Goal: Transaction & Acquisition: Obtain resource

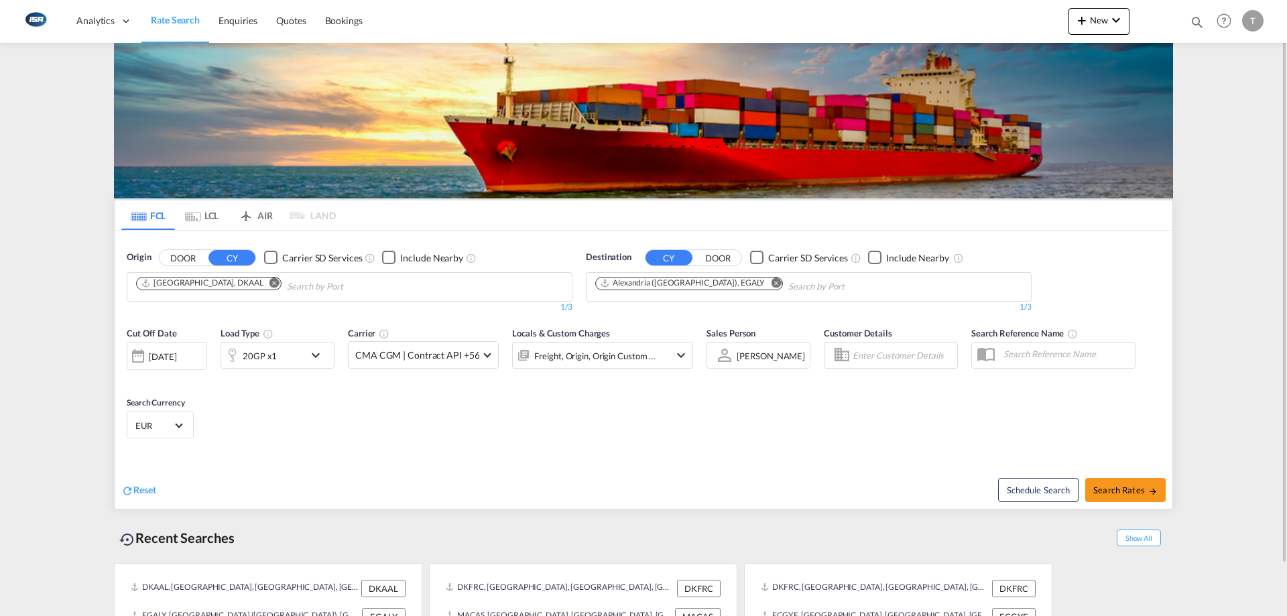
click at [269, 284] on md-icon "Remove" at bounding box center [274, 282] width 10 height 10
type input "[GEOGRAPHIC_DATA]"
click at [239, 309] on div "Aarhus [GEOGRAPHIC_DATA] DKAAR" at bounding box center [240, 318] width 255 height 40
click at [762, 285] on button "Remove" at bounding box center [772, 283] width 20 height 13
click at [745, 284] on md-chips "Alexandria ([GEOGRAPHIC_DATA]), EGALY" at bounding box center [808, 287] width 444 height 28
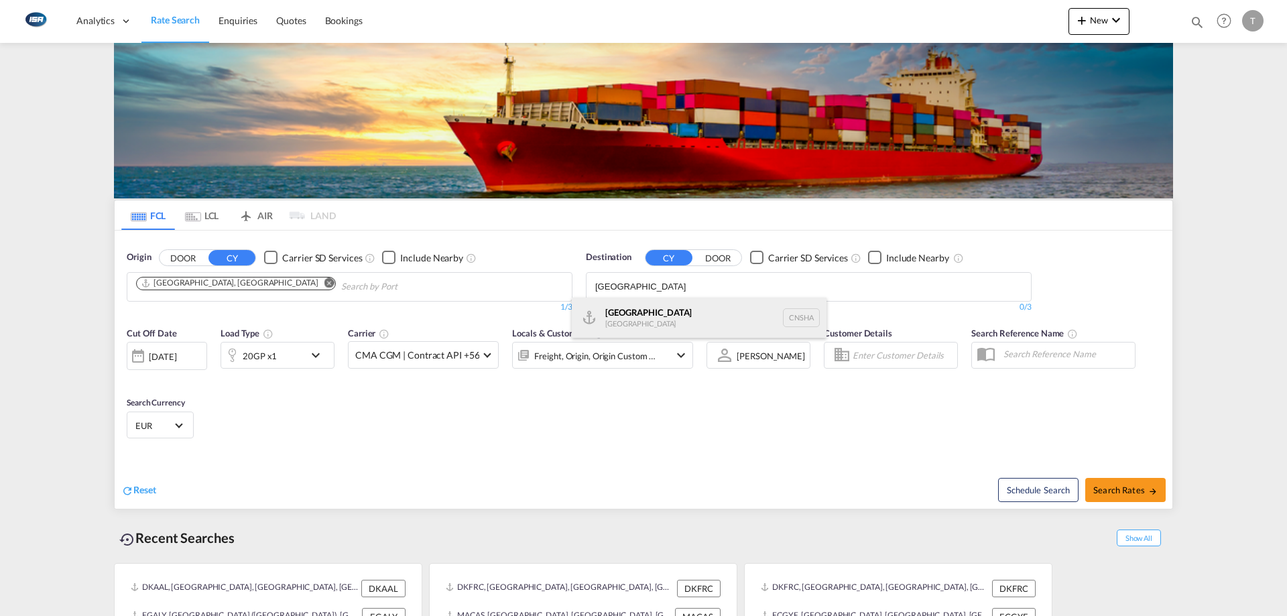
type input "[GEOGRAPHIC_DATA]"
click at [710, 314] on div "Shanghai [GEOGRAPHIC_DATA] [GEOGRAPHIC_DATA]" at bounding box center [699, 318] width 255 height 40
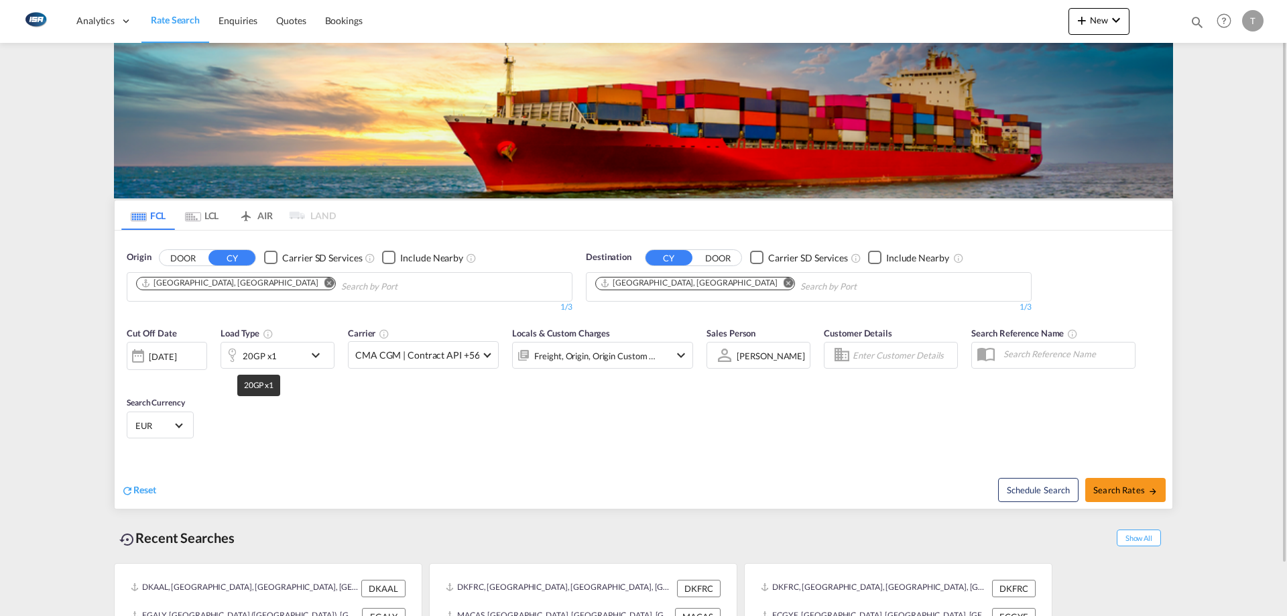
click at [257, 363] on div "20GP x1" at bounding box center [260, 355] width 34 height 19
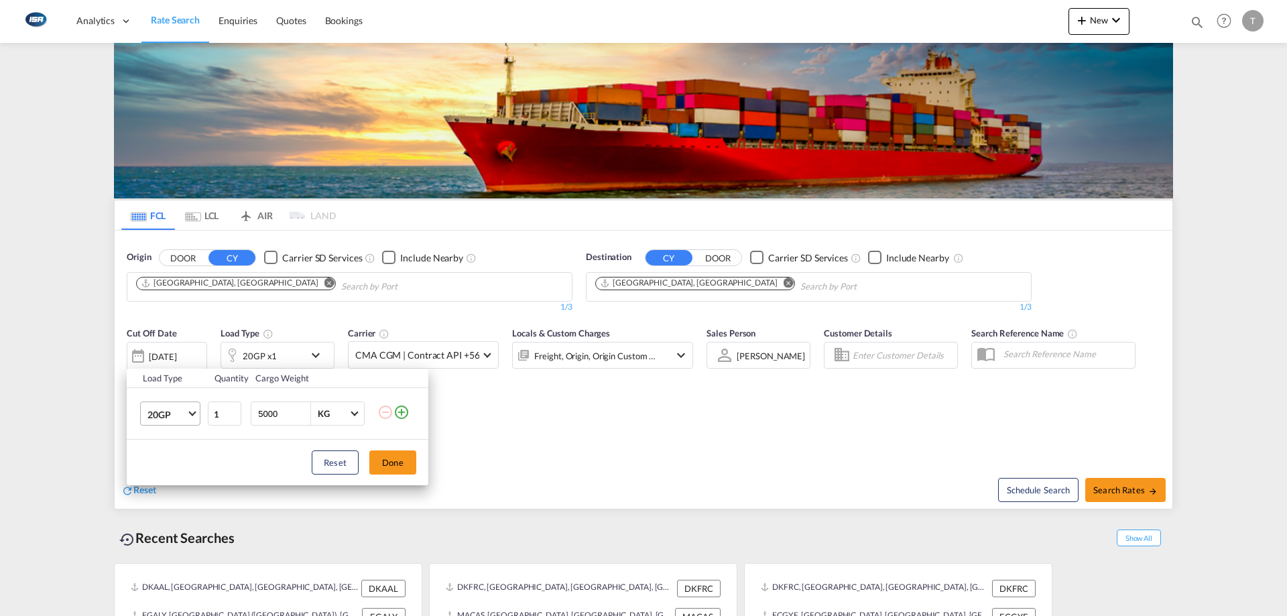
click at [172, 408] on span "20GP" at bounding box center [166, 414] width 39 height 13
click at [188, 484] on md-option "40HC" at bounding box center [182, 478] width 91 height 32
click at [394, 457] on button "Done" at bounding box center [392, 462] width 47 height 24
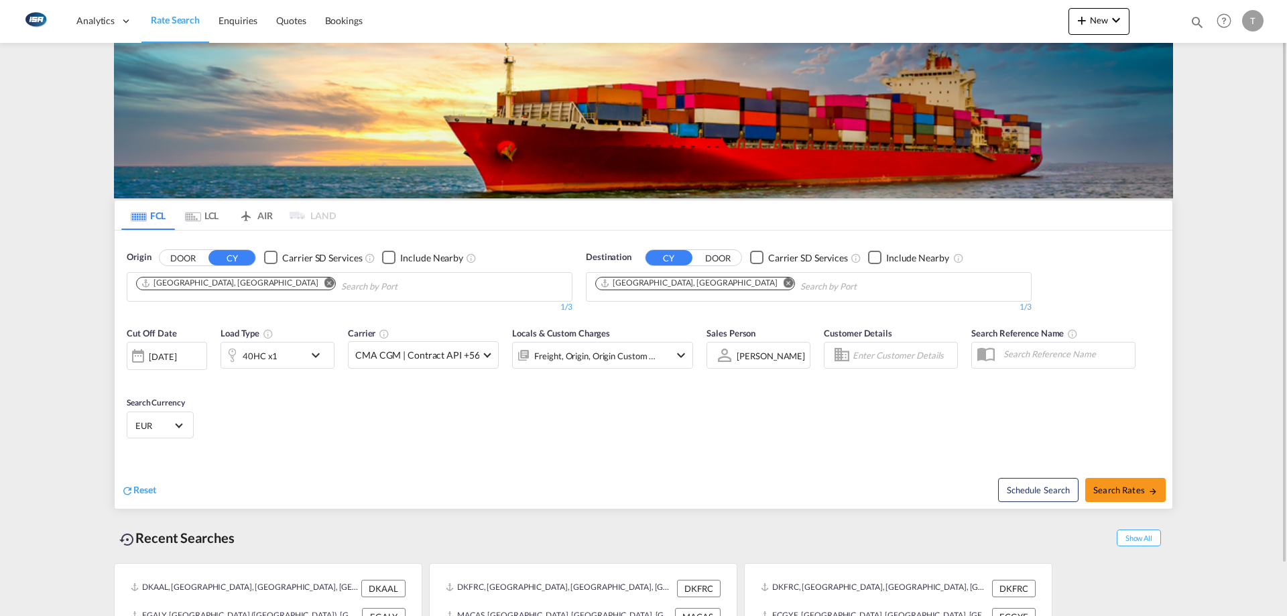
click at [169, 431] on span "EUR" at bounding box center [154, 425] width 38 height 12
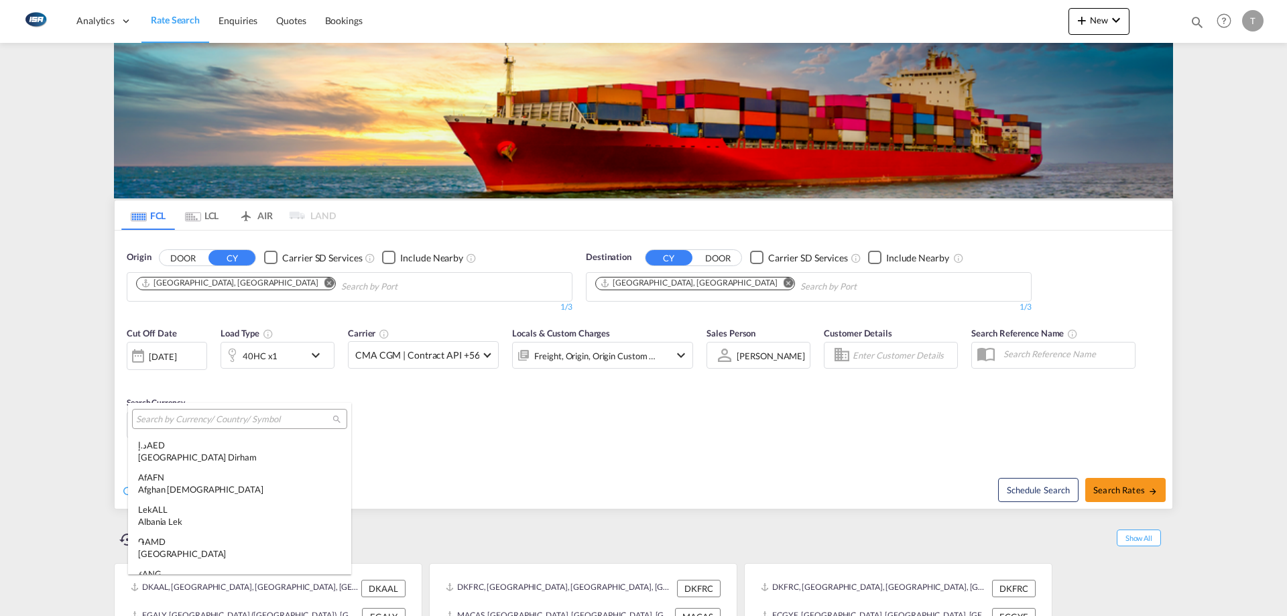
scroll to position [1346, 0]
click at [226, 415] on input "search" at bounding box center [234, 419] width 196 height 12
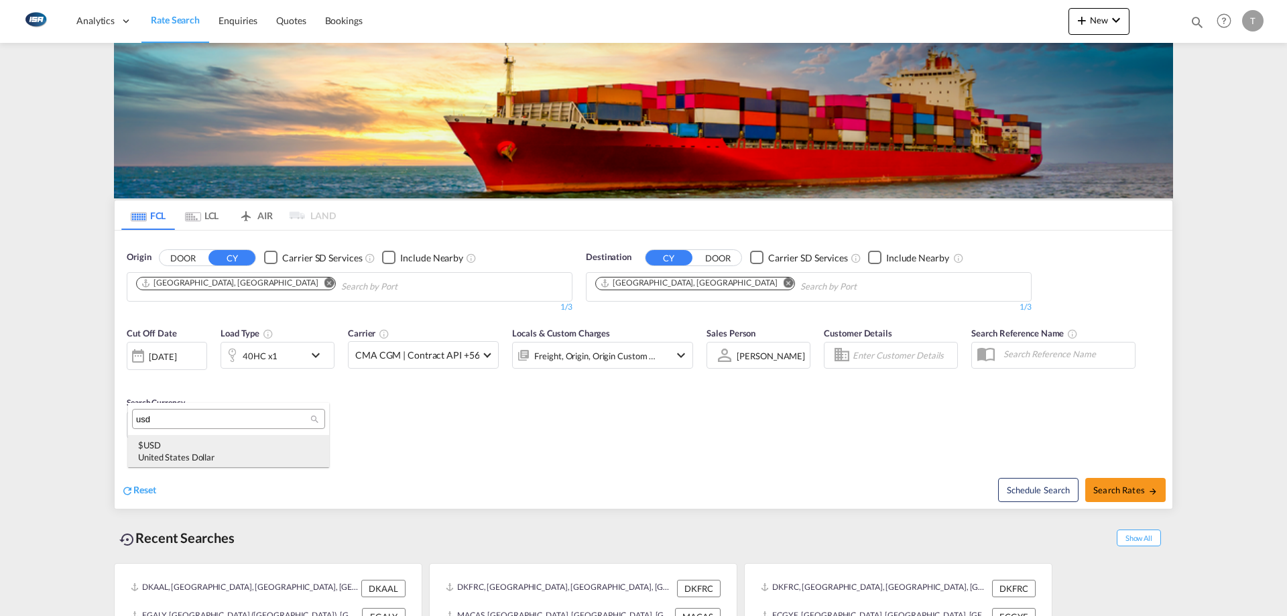
type input "usd"
click at [224, 443] on div "$ USD United States Dollar" at bounding box center [228, 451] width 181 height 24
click at [575, 365] on div "Freight, Origin, Origin Custom +1" at bounding box center [595, 355] width 122 height 19
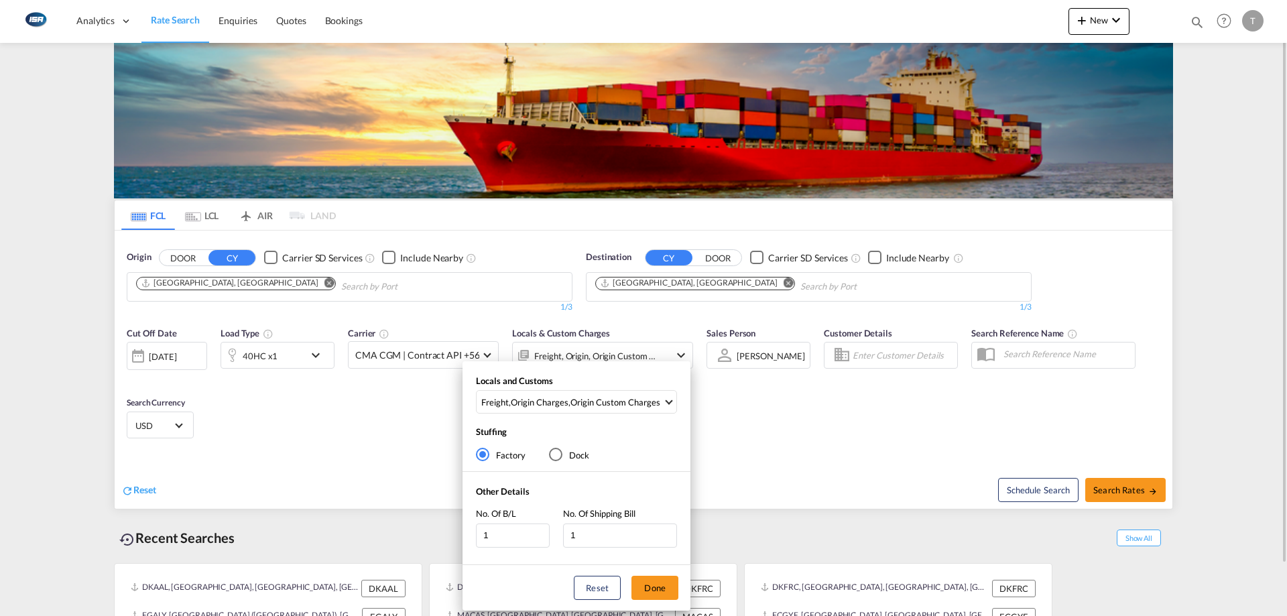
click at [604, 389] on div "Locals and Customs Freight , Origin Charges , Origin Custom Charges Clear All S…" at bounding box center [576, 398] width 228 height 46
click at [602, 401] on div "Origin Custom Charges" at bounding box center [615, 402] width 90 height 12
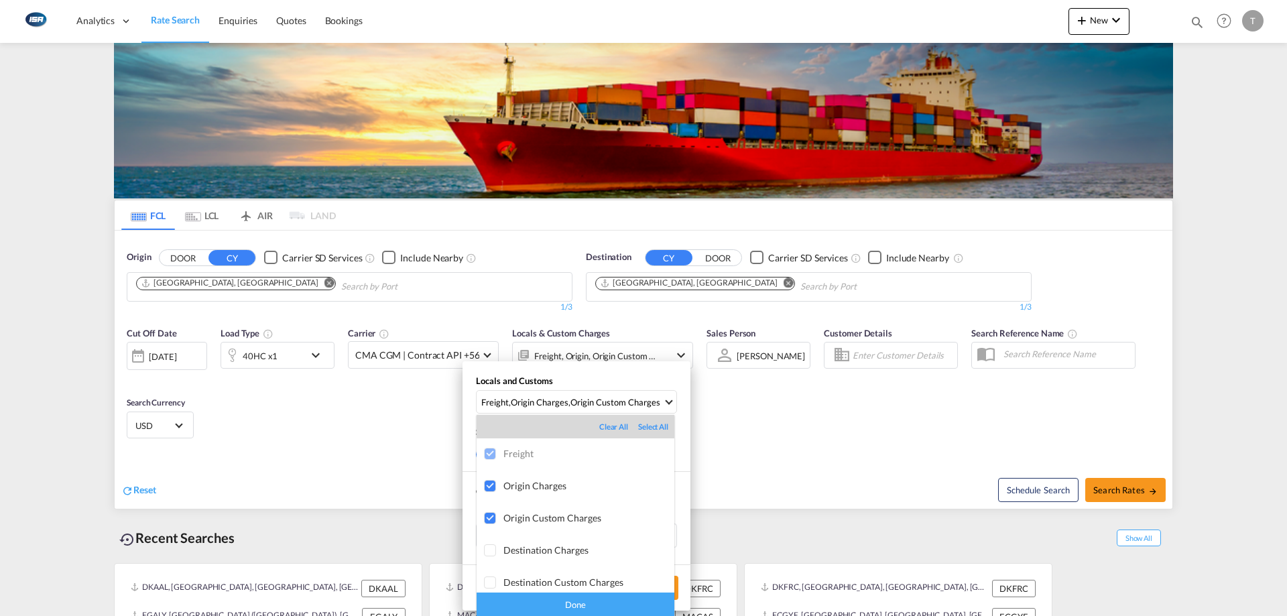
click at [607, 607] on div "Done" at bounding box center [575, 603] width 198 height 23
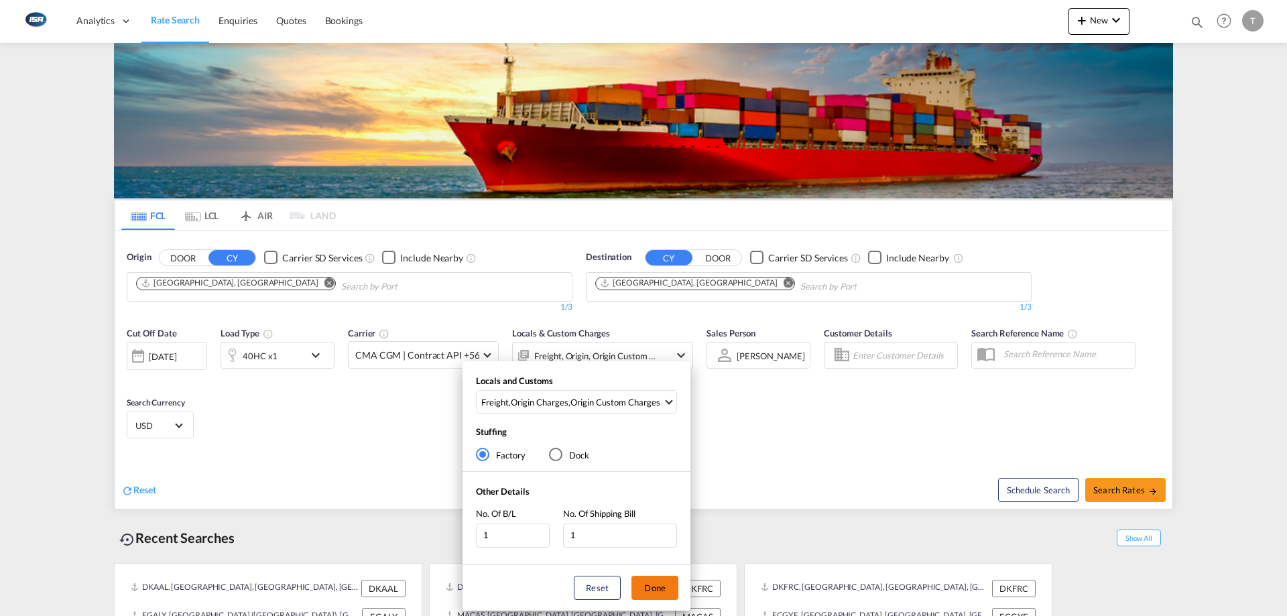
click at [651, 591] on button "Done" at bounding box center [654, 588] width 47 height 24
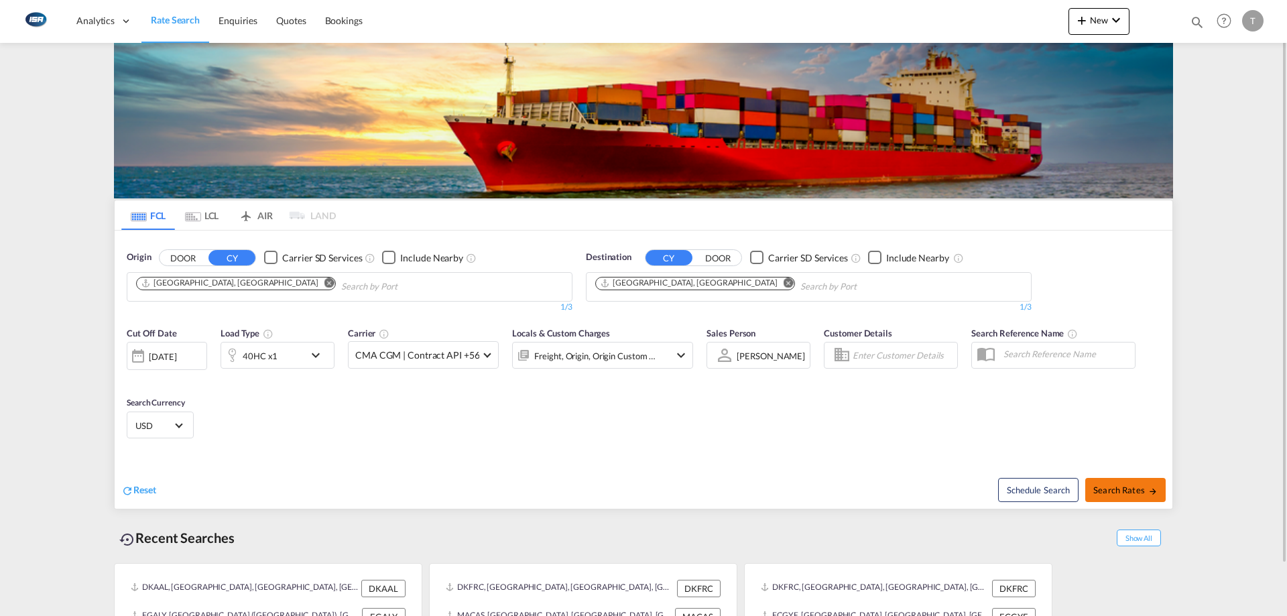
click at [1124, 491] on span "Search Rates" at bounding box center [1125, 489] width 64 height 11
type input "DKAAR to CNSHA / [DATE]"
